Goal: Task Accomplishment & Management: Use online tool/utility

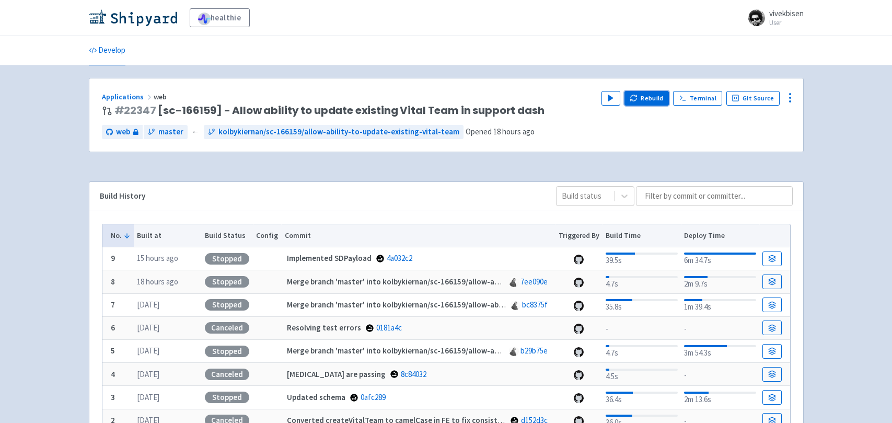
click at [647, 103] on button "Rebuild" at bounding box center [646, 98] width 45 height 15
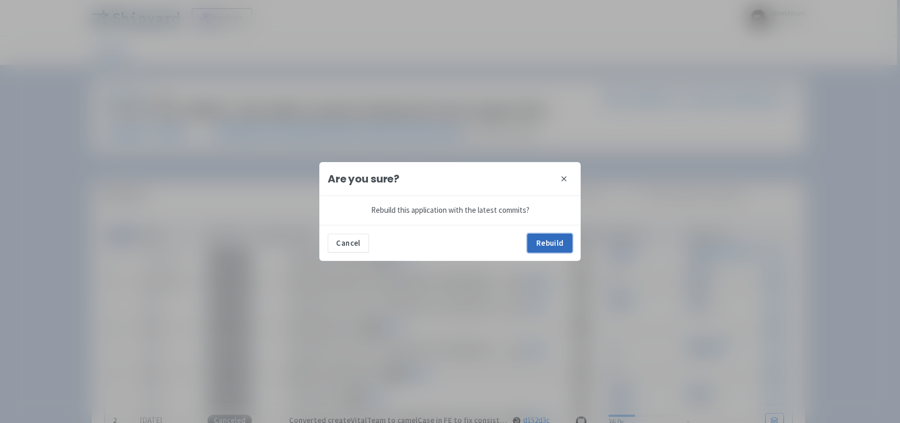
click at [572, 241] on button "Rebuild" at bounding box center [549, 243] width 45 height 19
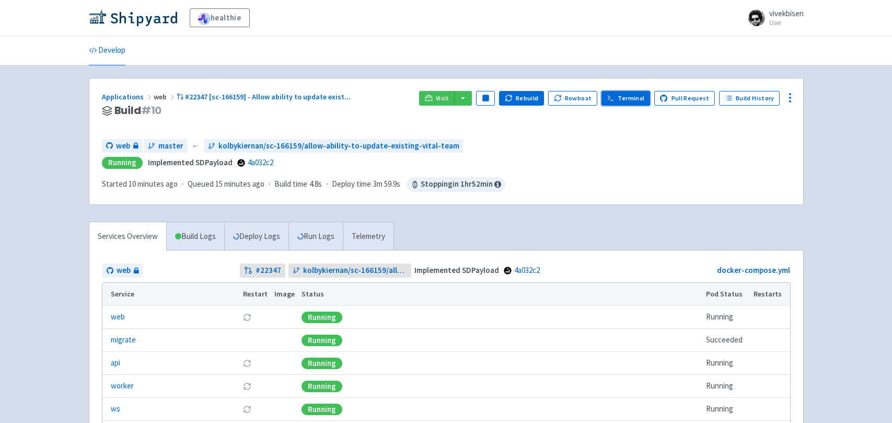
click at [613, 100] on line at bounding box center [612, 100] width 3 height 0
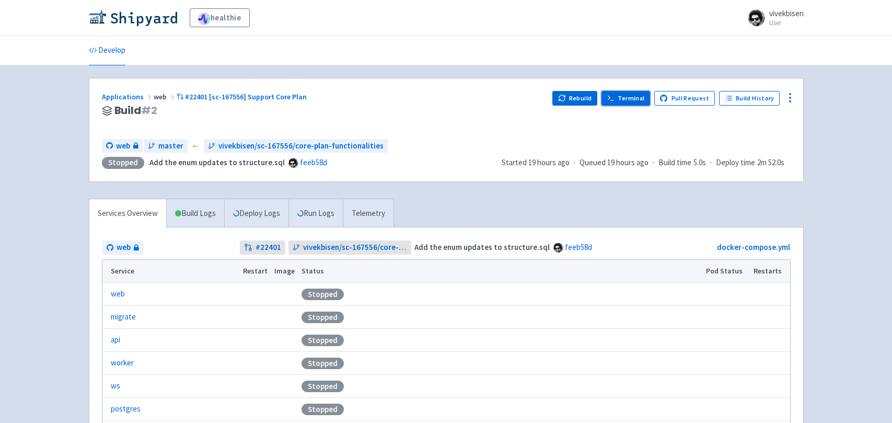
click at [642, 95] on link "Terminal" at bounding box center [625, 98] width 49 height 15
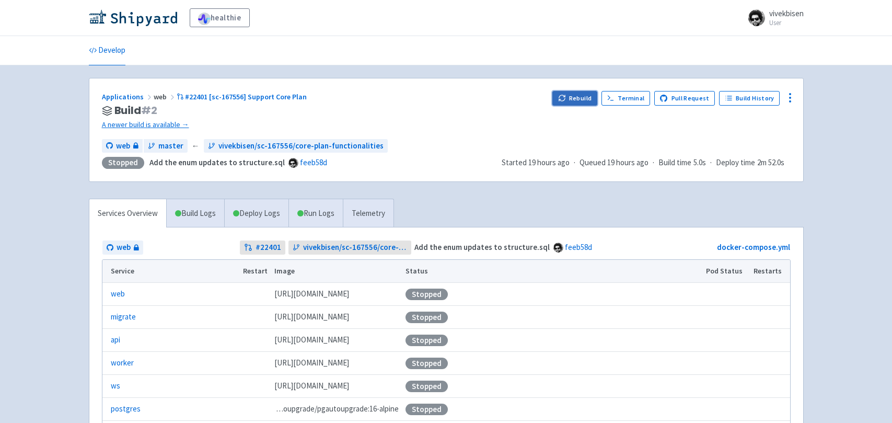
click at [575, 99] on button "Rebuild" at bounding box center [574, 98] width 45 height 15
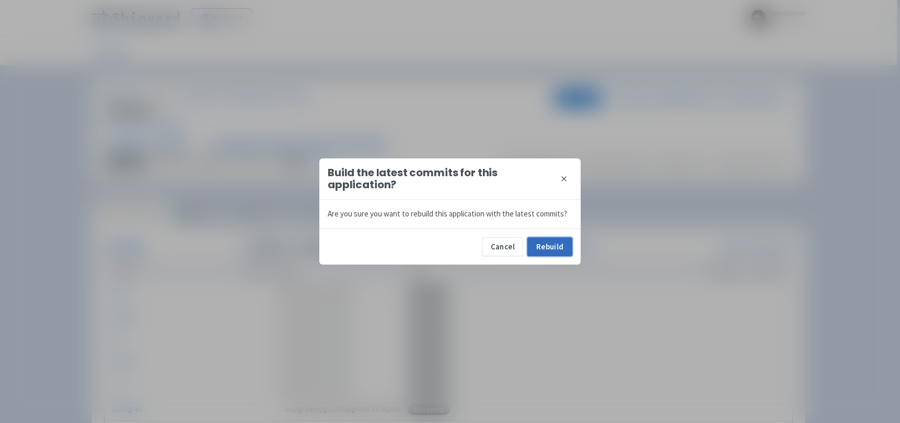
click at [566, 251] on button "Rebuild" at bounding box center [549, 246] width 45 height 19
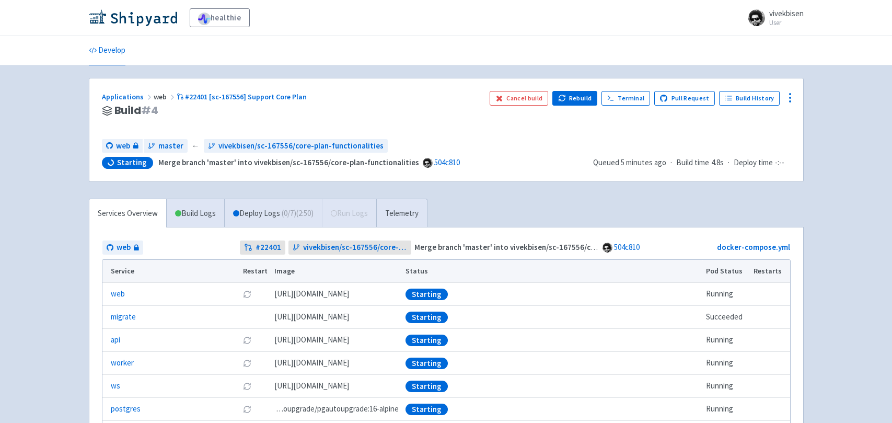
click at [519, 176] on div "Applications web #22401 [sc-167556] Support Core Plan Build # 4 Cancel build Re…" at bounding box center [446, 129] width 714 height 103
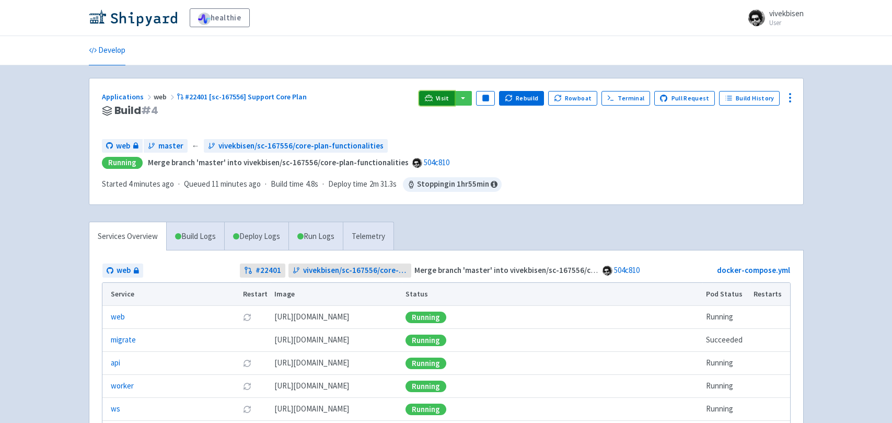
click at [452, 102] on link "Visit" at bounding box center [437, 98] width 36 height 15
click at [787, 96] on icon at bounding box center [790, 97] width 13 height 13
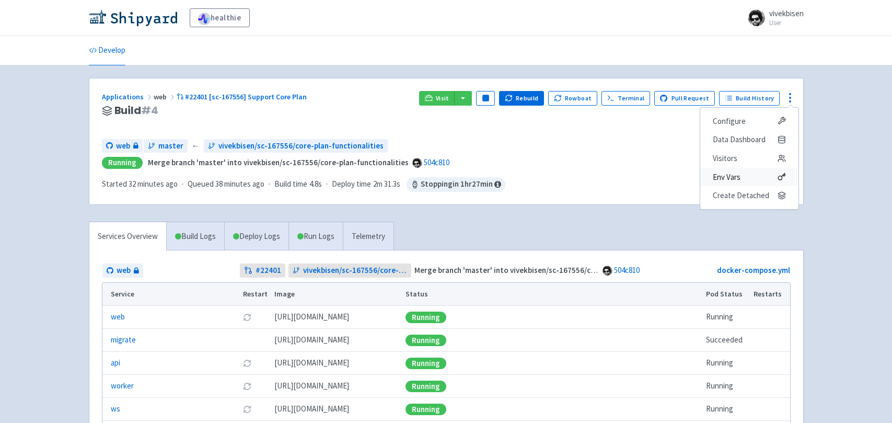
click at [760, 175] on span "Env Vars" at bounding box center [749, 177] width 73 height 15
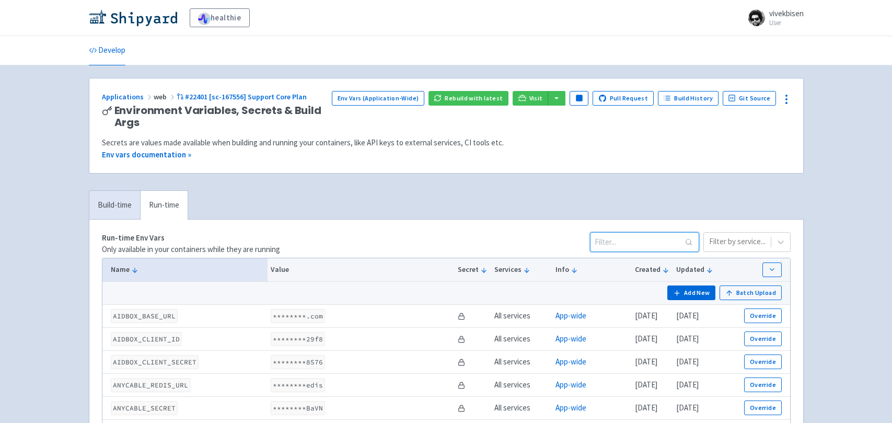
click at [677, 248] on input at bounding box center [644, 242] width 109 height 20
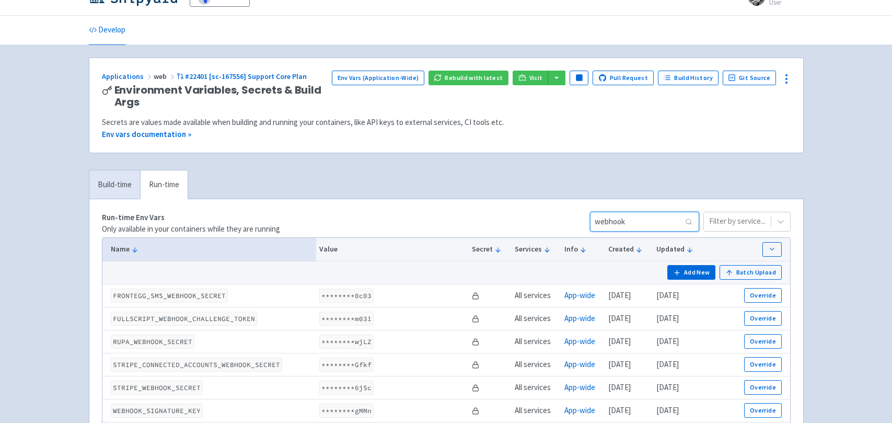
scroll to position [41, 0]
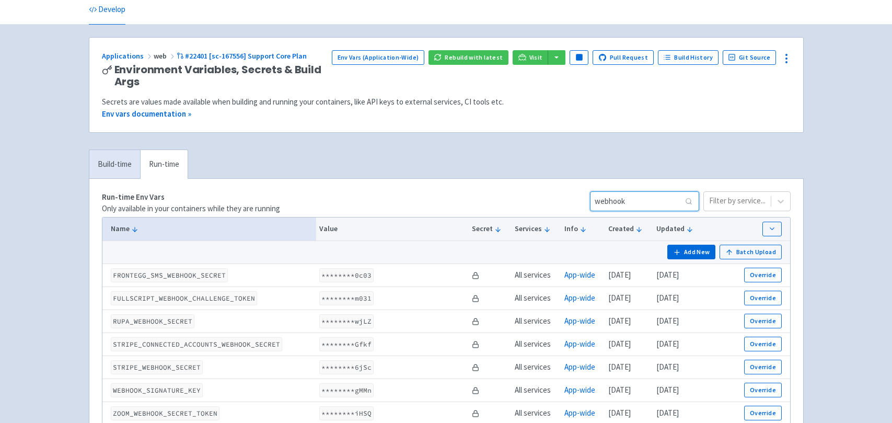
type input "webhook"
click at [319, 366] on code "********6jSc" at bounding box center [346, 367] width 54 height 14
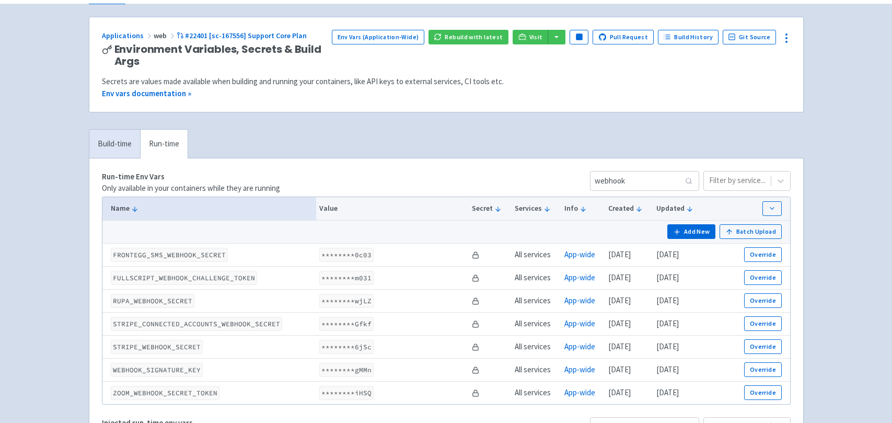
scroll to position [68, 0]
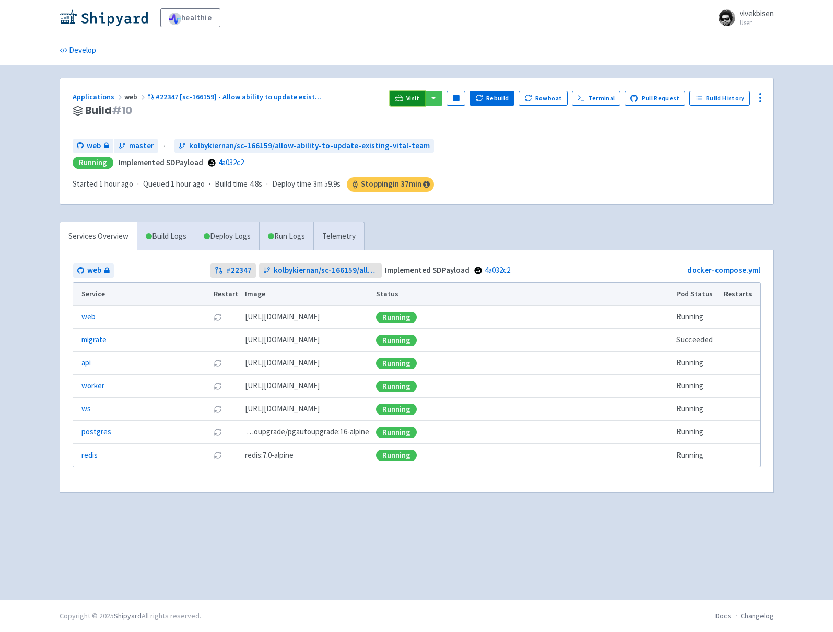
click at [415, 98] on span "Visit" at bounding box center [414, 98] width 14 height 8
click at [418, 100] on span "Visit" at bounding box center [414, 98] width 14 height 8
